Goal: Information Seeking & Learning: Learn about a topic

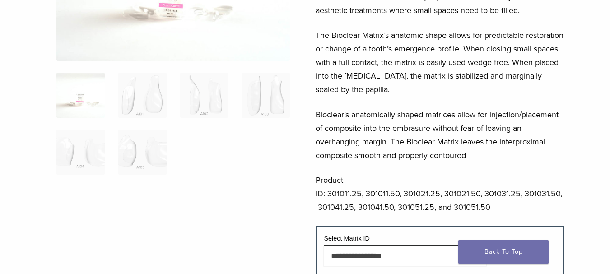
scroll to position [180, 0]
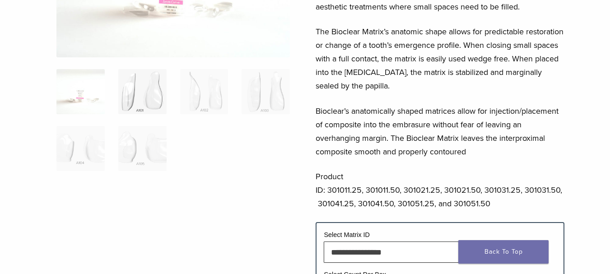
click at [119, 79] on img at bounding box center [142, 91] width 48 height 45
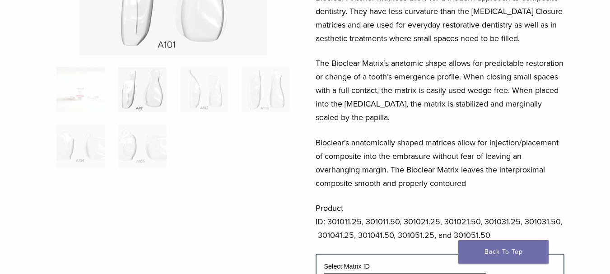
scroll to position [90, 0]
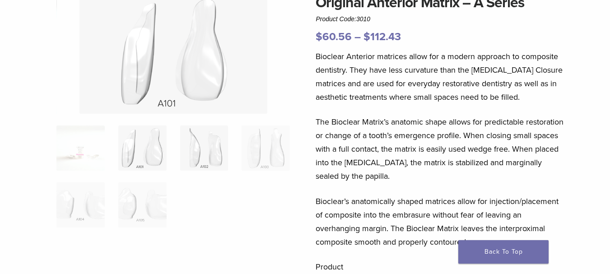
click at [211, 153] on img at bounding box center [204, 147] width 48 height 45
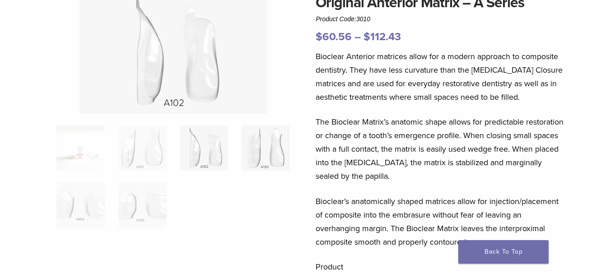
click at [255, 153] on img at bounding box center [265, 147] width 48 height 45
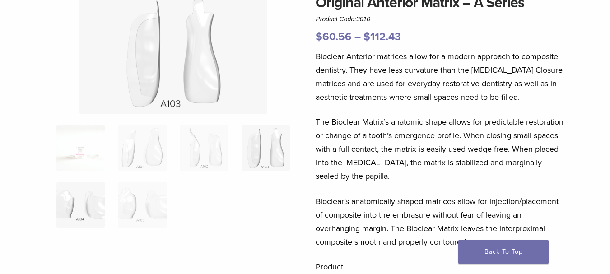
click at [76, 203] on img at bounding box center [80, 204] width 48 height 45
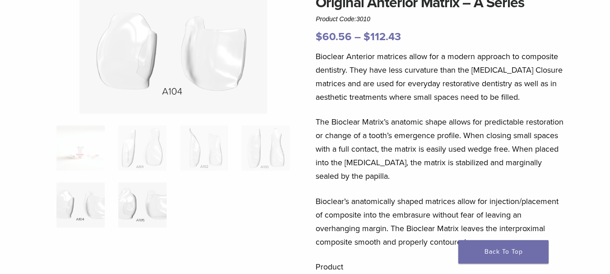
click at [143, 205] on img at bounding box center [142, 204] width 48 height 45
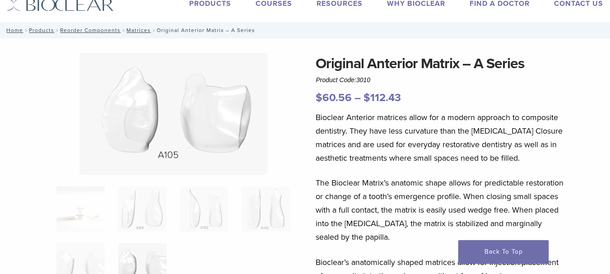
scroll to position [45, 0]
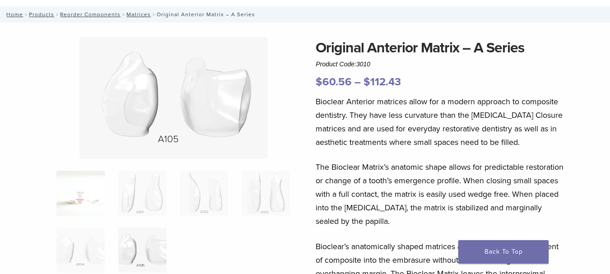
click at [74, 191] on img at bounding box center [80, 193] width 48 height 45
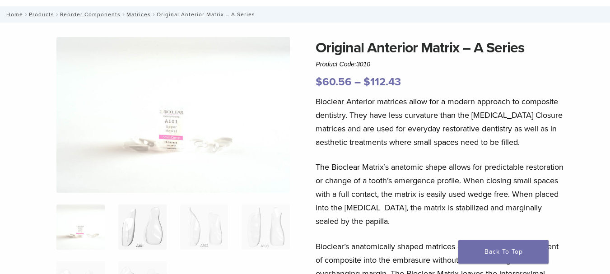
click at [135, 223] on img at bounding box center [142, 226] width 48 height 45
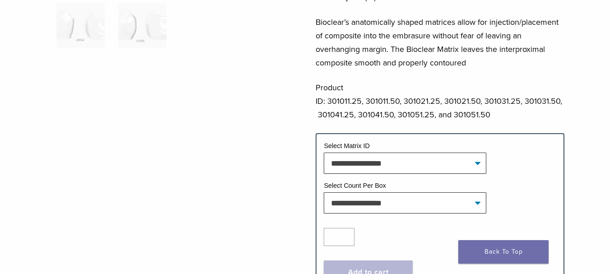
scroll to position [271, 0]
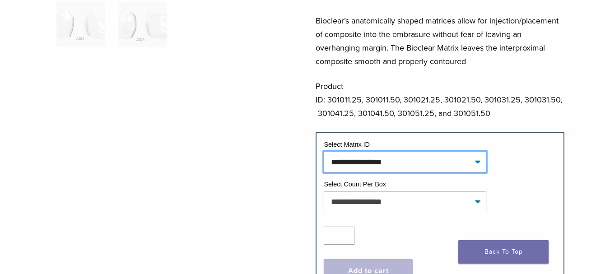
click at [342, 154] on select "**********" at bounding box center [405, 161] width 162 height 21
click at [324, 151] on select "**********" at bounding box center [405, 161] width 162 height 21
select select "****"
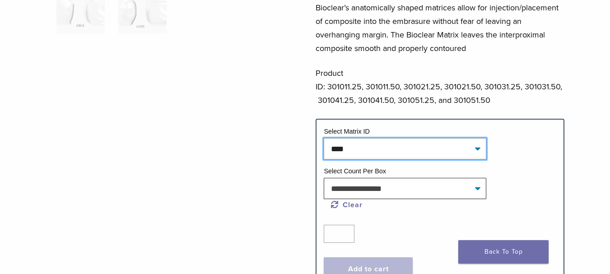
scroll to position [316, 0]
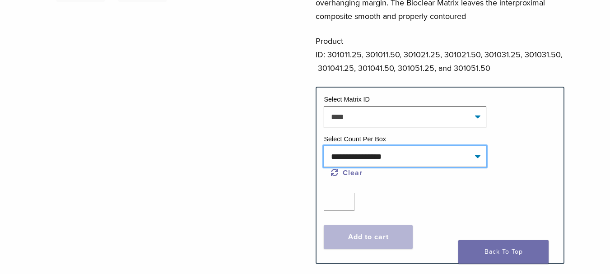
click at [417, 157] on select "**********" at bounding box center [405, 156] width 162 height 21
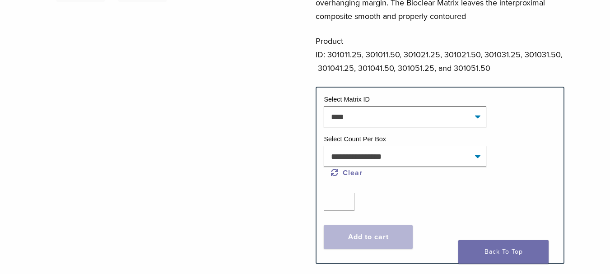
click at [255, 135] on div at bounding box center [172, 7] width 233 height 483
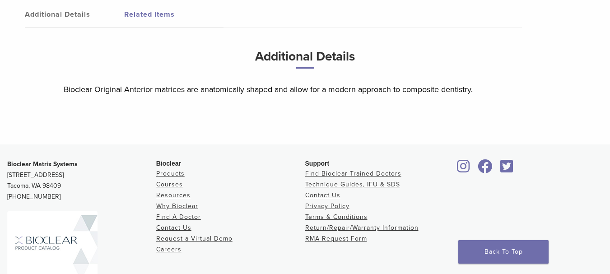
scroll to position [632, 0]
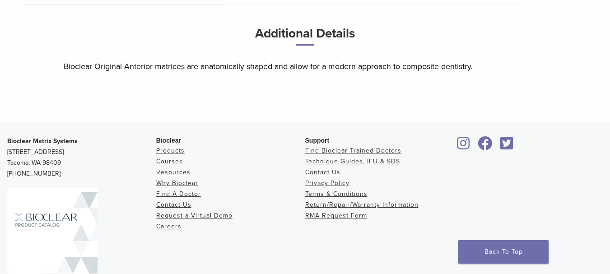
click at [179, 164] on link "Courses" at bounding box center [169, 161] width 27 height 8
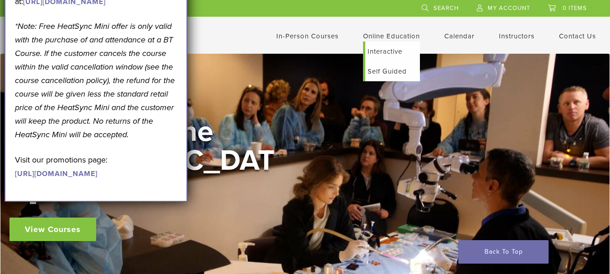
click at [384, 34] on link "Online Education" at bounding box center [391, 36] width 57 height 8
click at [377, 69] on link "Self Guided" at bounding box center [392, 71] width 55 height 20
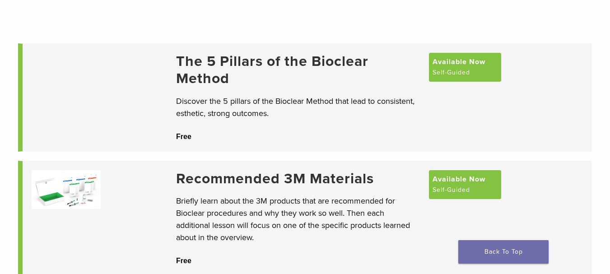
scroll to position [90, 0]
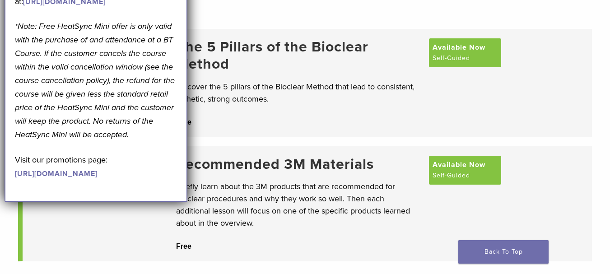
click at [599, 111] on div "The 5 Pillars of the Bioclear Method Discover the 5 pillars of the Bioclear Met…" at bounding box center [305, 150] width 610 height 282
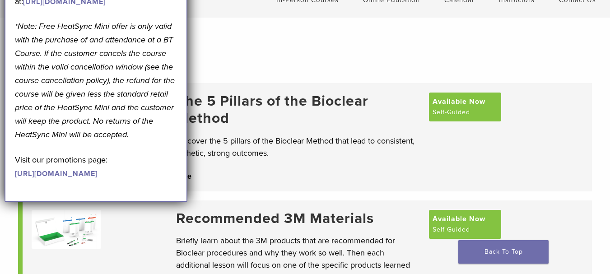
scroll to position [0, 0]
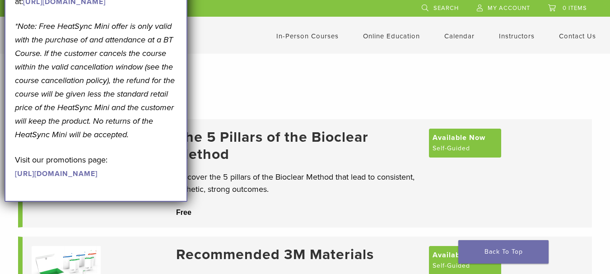
click at [329, 103] on div "The 5 Pillars of the Bioclear Method Discover the 5 pillars of the Bioclear Met…" at bounding box center [305, 240] width 610 height 282
click at [219, 60] on div at bounding box center [305, 76] width 610 height 45
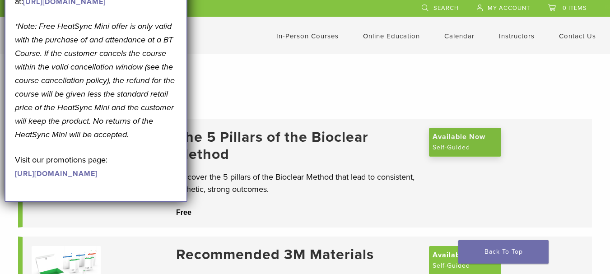
click at [453, 142] on span "Available Now" at bounding box center [458, 136] width 53 height 11
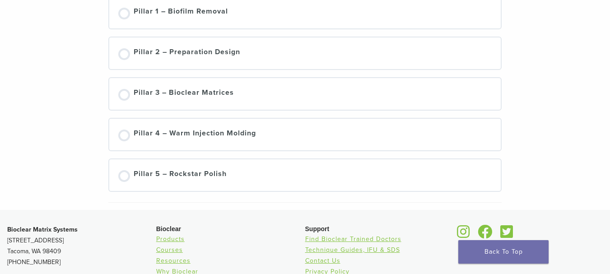
scroll to position [226, 0]
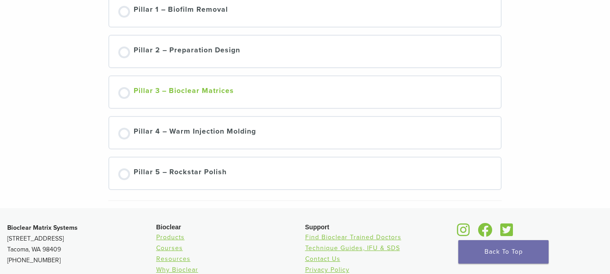
click at [166, 90] on div "Pillar 3 – Bioclear Matrices" at bounding box center [184, 92] width 100 height 14
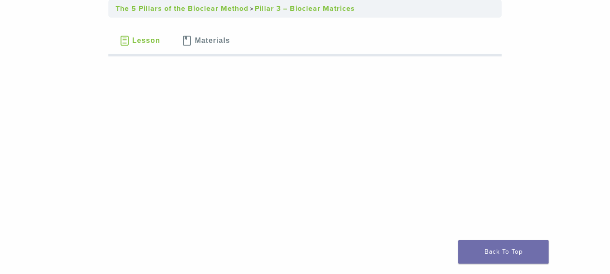
scroll to position [90, 0]
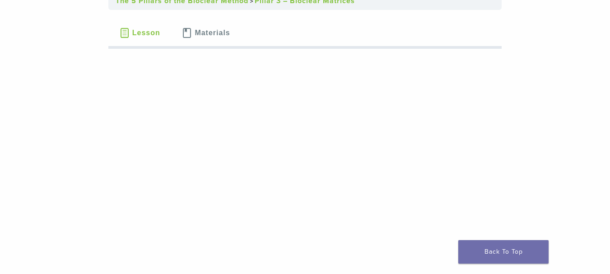
click at [207, 33] on span "Materials" at bounding box center [211, 32] width 35 height 7
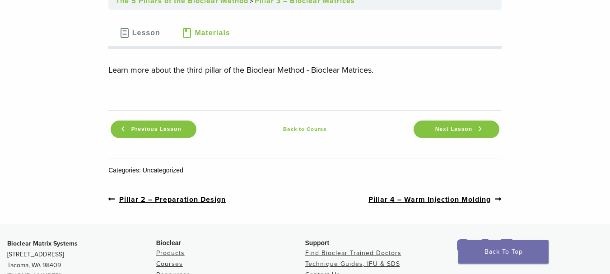
click at [139, 30] on span "Lesson" at bounding box center [146, 32] width 28 height 7
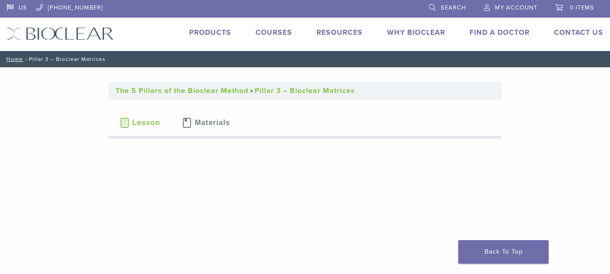
scroll to position [0, 0]
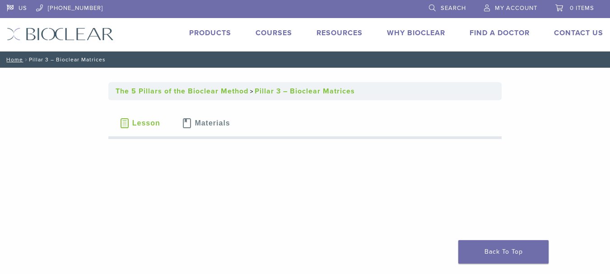
click at [172, 92] on link "The 5 Pillars of the Bioclear Method" at bounding box center [182, 91] width 133 height 9
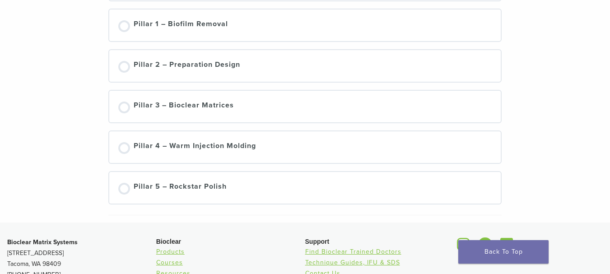
scroll to position [226, 0]
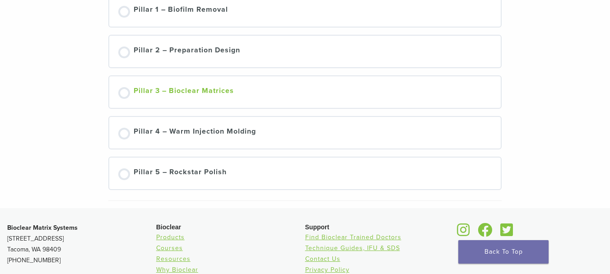
click at [202, 89] on div "Pillar 3 – Bioclear Matrices" at bounding box center [184, 92] width 100 height 14
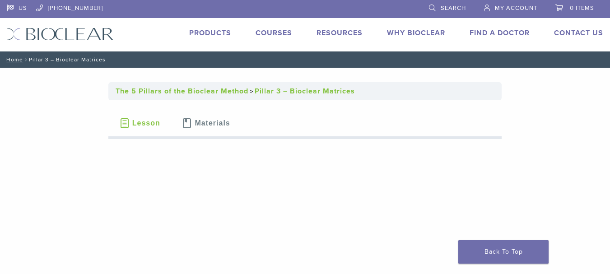
click at [136, 120] on span "Lesson" at bounding box center [146, 123] width 28 height 7
click at [142, 125] on span "Lesson" at bounding box center [146, 123] width 28 height 7
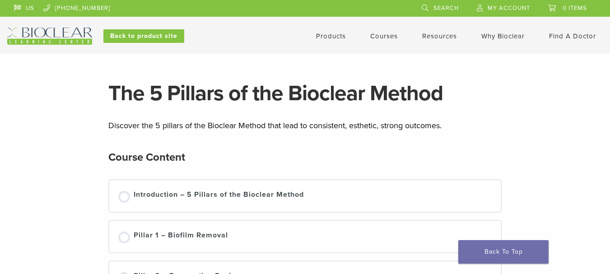
scroll to position [226, 0]
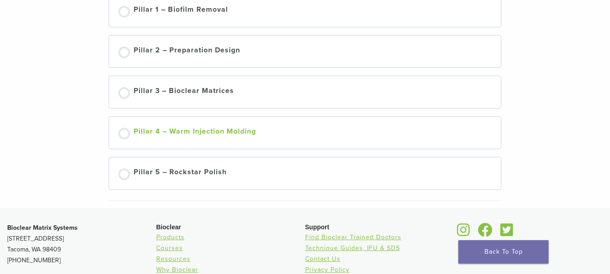
click at [210, 129] on div "Pillar 4 – Warm Injection Molding" at bounding box center [195, 133] width 122 height 14
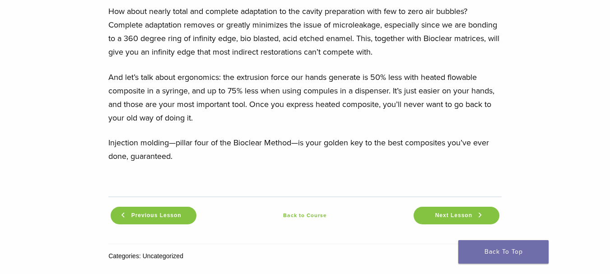
scroll to position [993, 0]
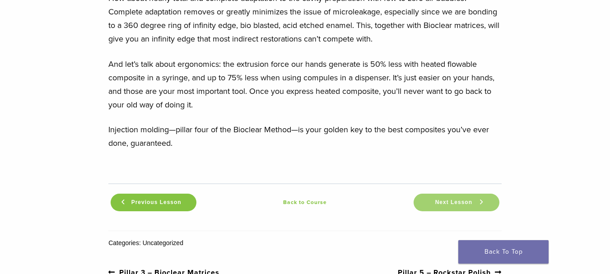
click at [434, 196] on link "Next Lesson" at bounding box center [456, 203] width 86 height 18
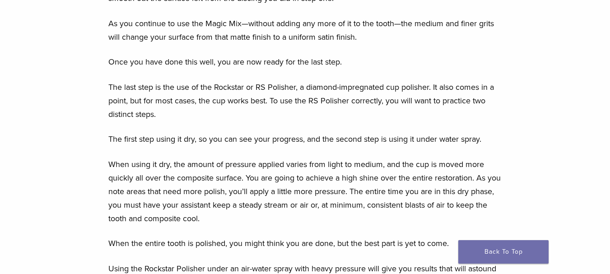
scroll to position [812, 0]
